Goal: Task Accomplishment & Management: Manage account settings

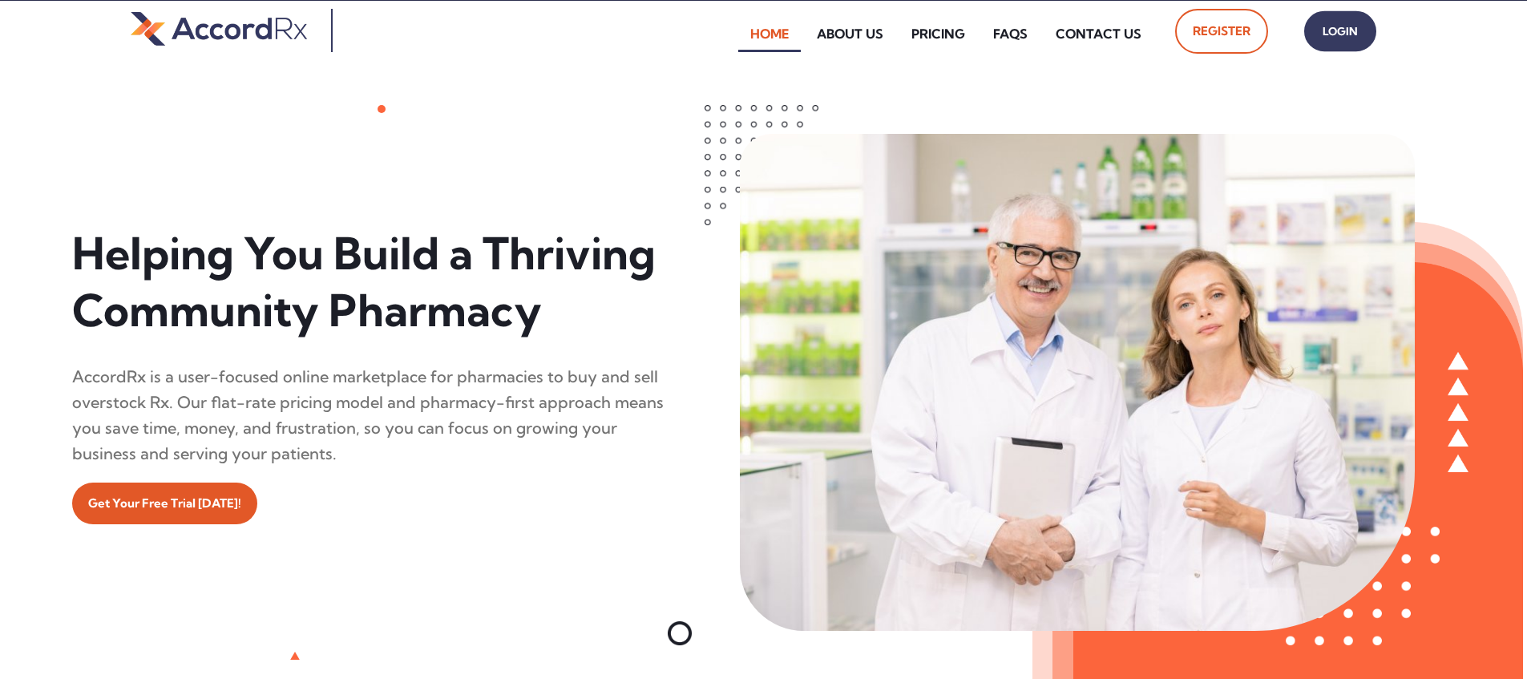
click at [732, 38] on span "Login" at bounding box center [1340, 31] width 40 height 23
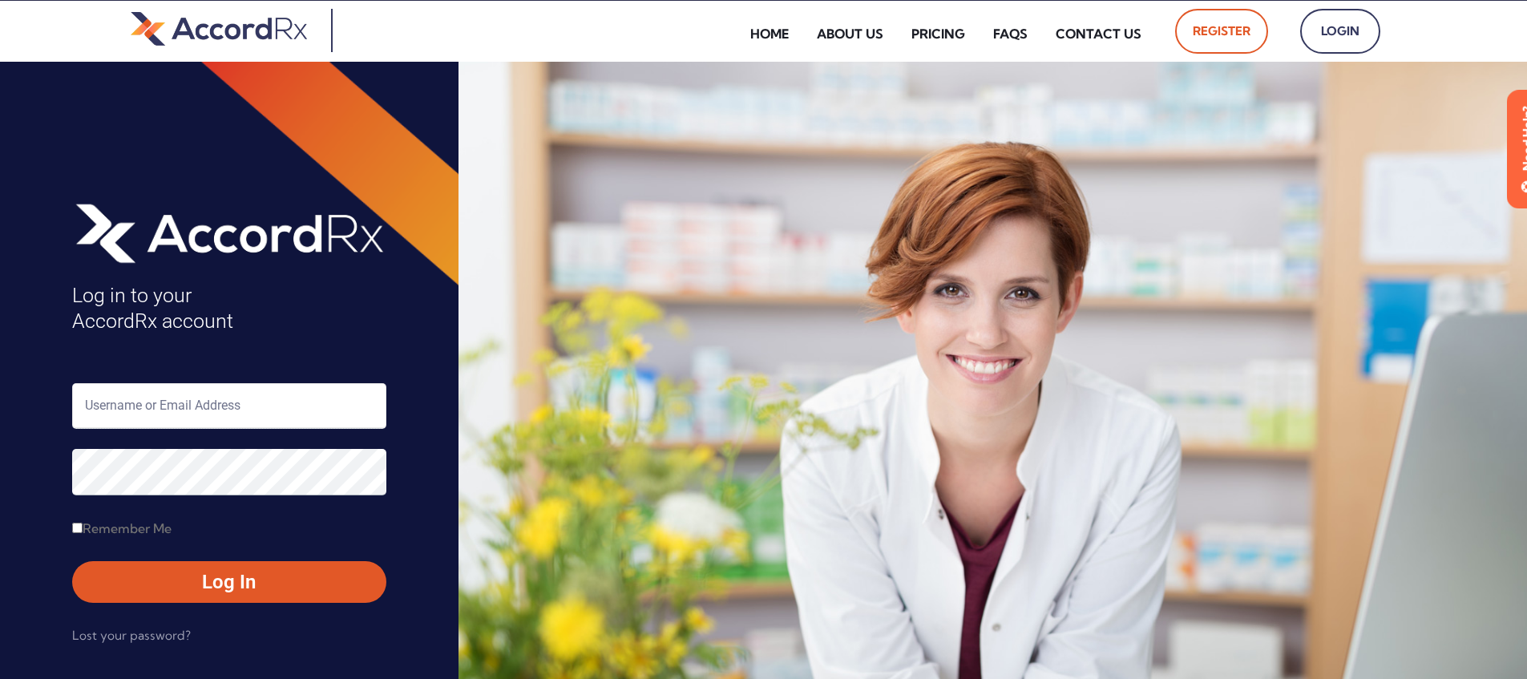
click at [138, 401] on input "text" at bounding box center [229, 406] width 314 height 46
type input "ARX-Erica"
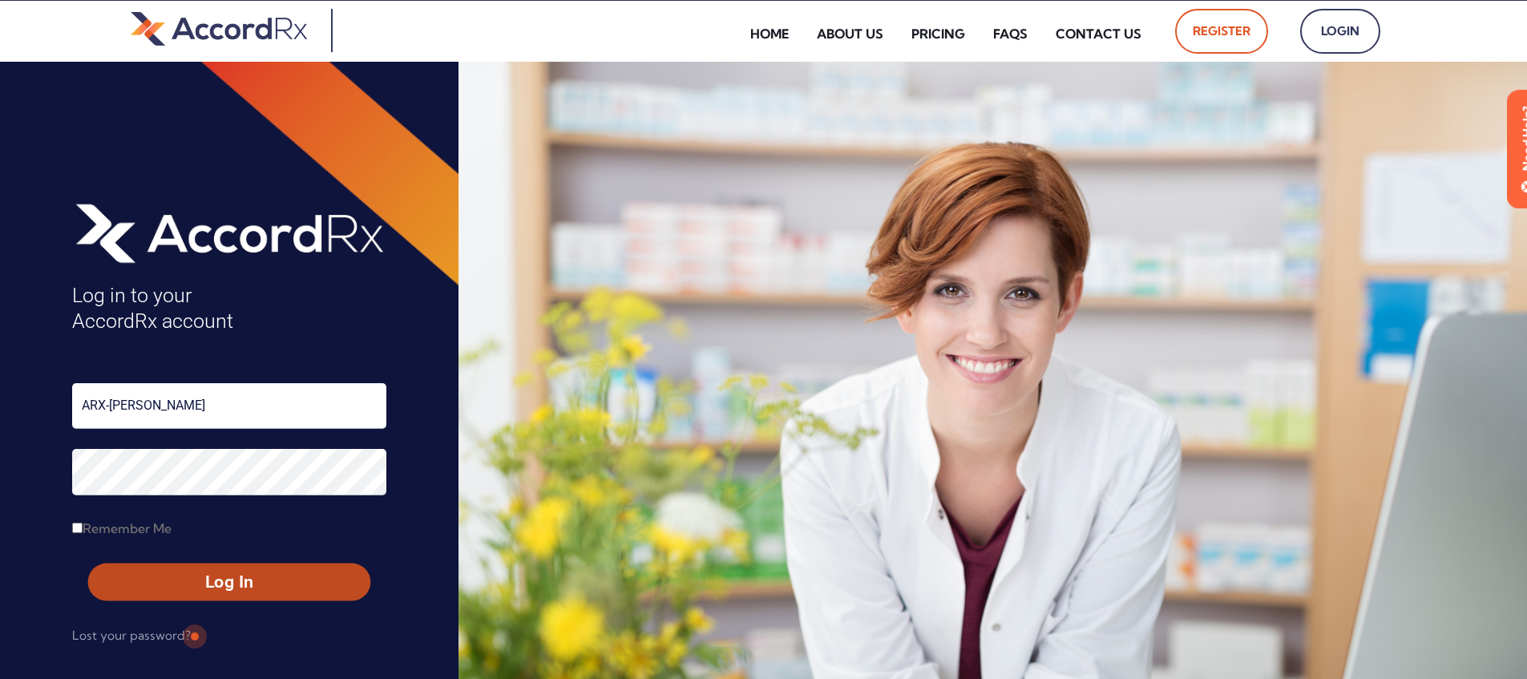
click at [192, 576] on span "Log In" at bounding box center [229, 582] width 253 height 23
